Goal: Information Seeking & Learning: Learn about a topic

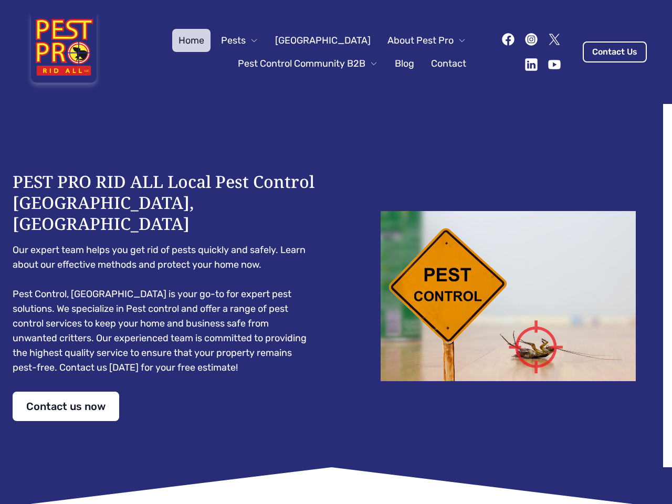
click at [336, 252] on div "PEST PRO RID ALL Local Pest Control [GEOGRAPHIC_DATA], [GEOGRAPHIC_DATA] Our ex…" at bounding box center [336, 296] width 646 height 250
click at [246, 40] on span "Pests" at bounding box center [233, 40] width 25 height 15
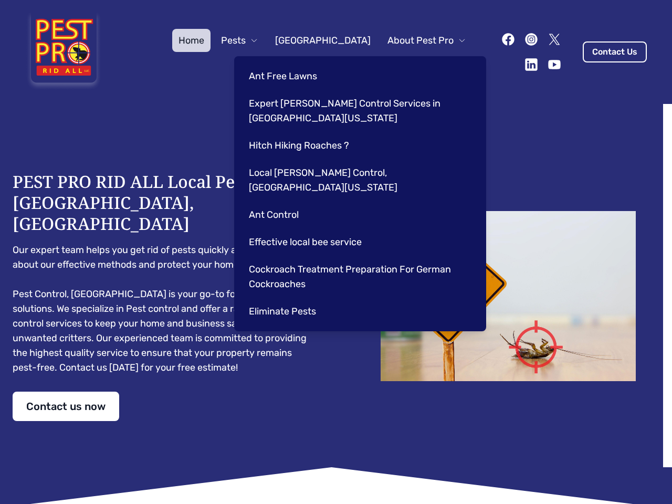
click at [416, 40] on span "About Pest Pro" at bounding box center [420, 40] width 66 height 15
click at [297, 63] on div "Ant Free Lawns Expert [PERSON_NAME] Control Services in [GEOGRAPHIC_DATA] [US_S…" at bounding box center [360, 193] width 252 height 275
